Goal: Complete application form

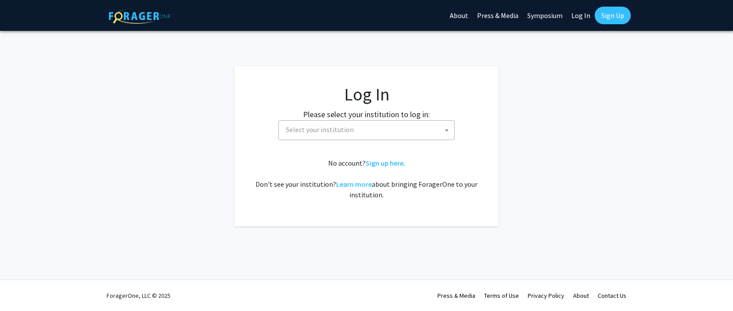
click at [346, 131] on span "Select your institution" at bounding box center [320, 129] width 68 height 9
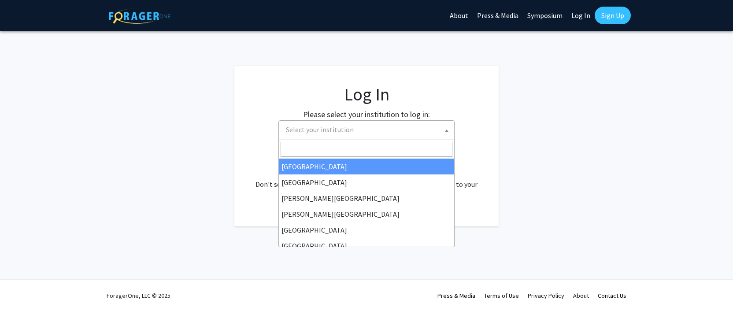
select select "34"
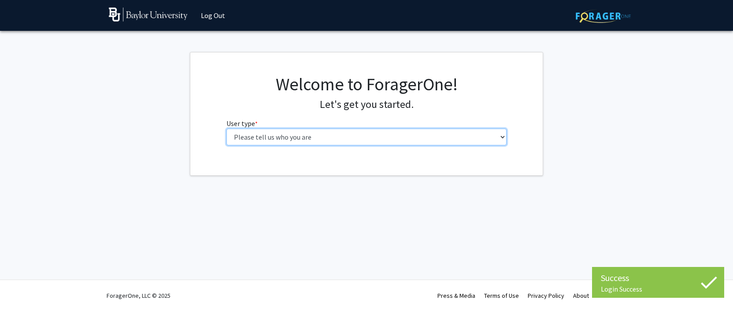
click at [409, 138] on select "Please tell us who you are Undergraduate Student Master's Student Doctoral Cand…" at bounding box center [367, 137] width 281 height 17
select select "5: faculty"
click at [227, 129] on select "Please tell us who you are Undergraduate Student Master's Student Doctoral Cand…" at bounding box center [367, 137] width 281 height 17
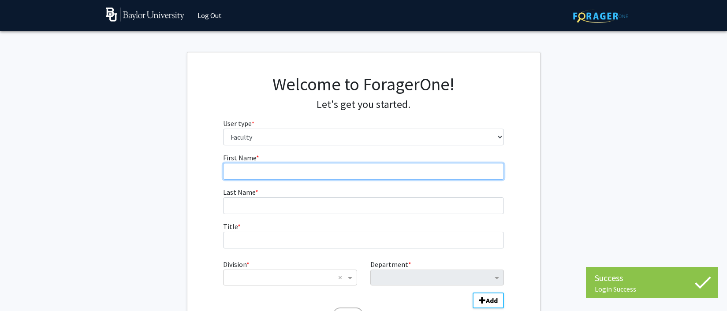
click at [312, 175] on input "First Name * required" at bounding box center [363, 171] width 281 height 17
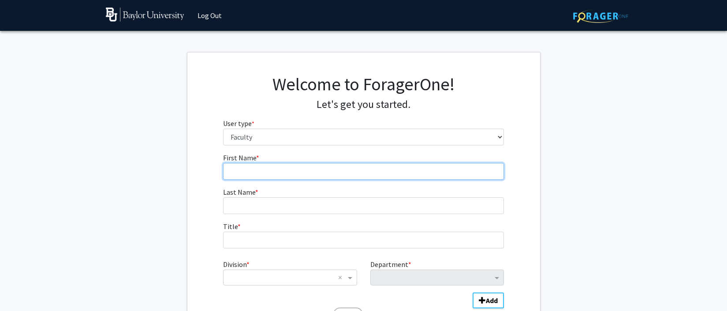
type input "Ilia"
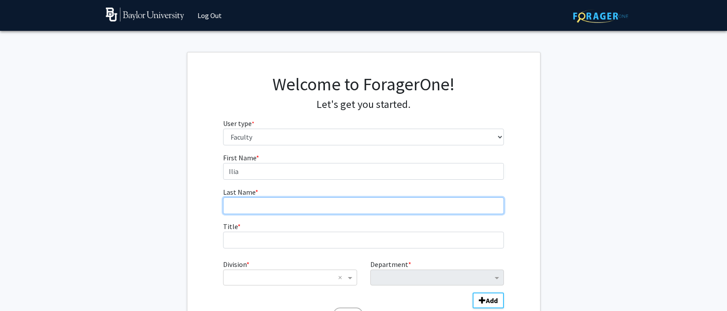
type input "[PERSON_NAME]"
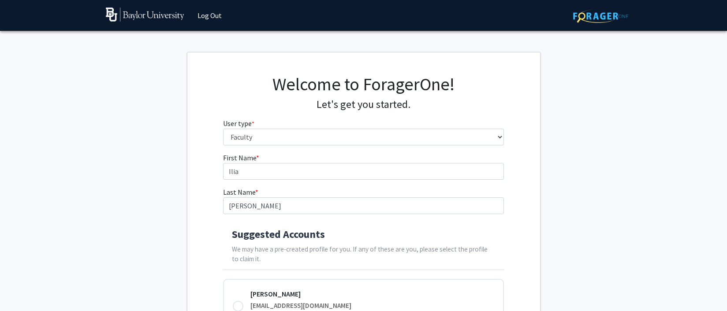
click at [289, 236] on h4 "Suggested Accounts" at bounding box center [363, 234] width 263 height 13
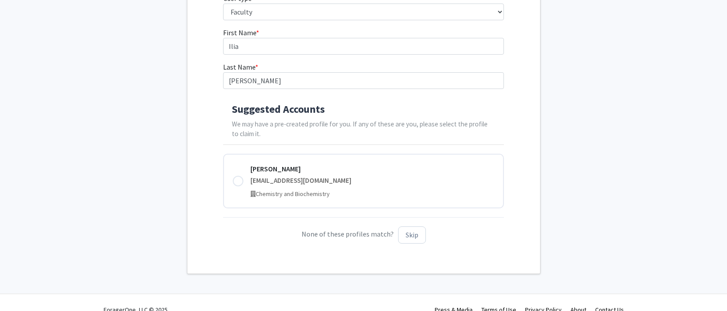
scroll to position [138, 0]
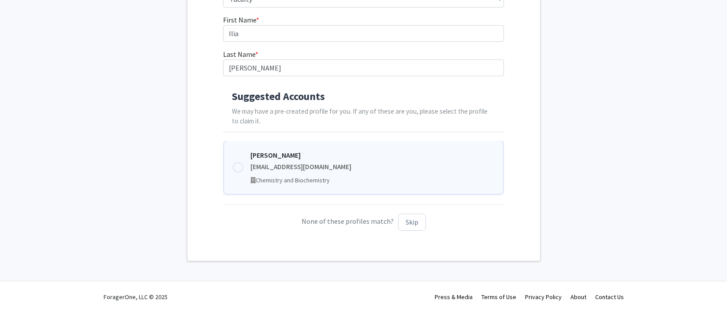
click at [311, 179] on span "Chemistry and Biochemistry" at bounding box center [293, 180] width 74 height 8
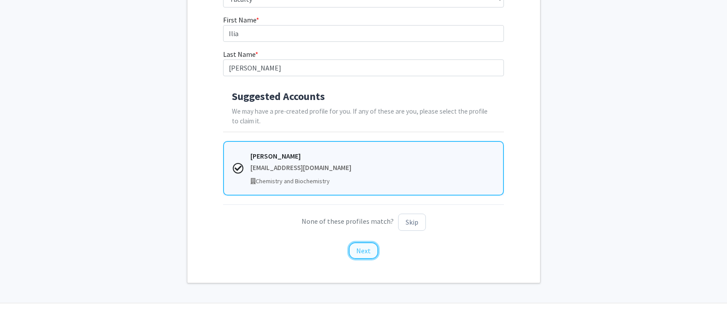
click at [371, 252] on button "Next" at bounding box center [364, 250] width 30 height 17
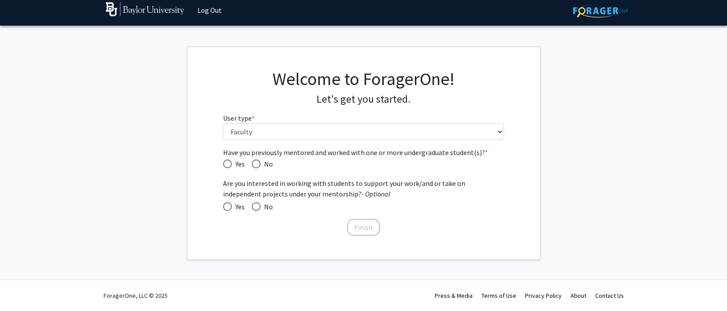
click at [265, 164] on span "No" at bounding box center [266, 164] width 12 height 11
click at [260, 164] on input "No" at bounding box center [256, 164] width 9 height 9
radio input "true"
click at [227, 206] on span at bounding box center [227, 206] width 9 height 9
click at [227, 206] on input "Yes" at bounding box center [227, 206] width 9 height 9
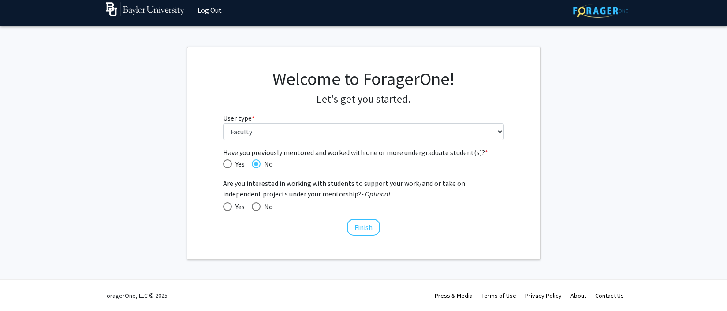
radio input "true"
click at [219, 167] on div "Have you previously mentored and worked with one or more undergraduate student(…" at bounding box center [363, 192] width 294 height 90
click at [236, 164] on span "Yes" at bounding box center [238, 164] width 13 height 11
click at [232, 164] on input "Yes" at bounding box center [227, 164] width 9 height 9
radio input "true"
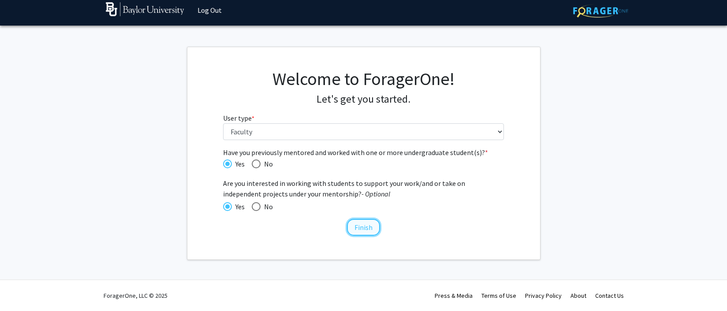
click at [356, 229] on button "Finish" at bounding box center [363, 227] width 33 height 17
